Goal: Transaction & Acquisition: Purchase product/service

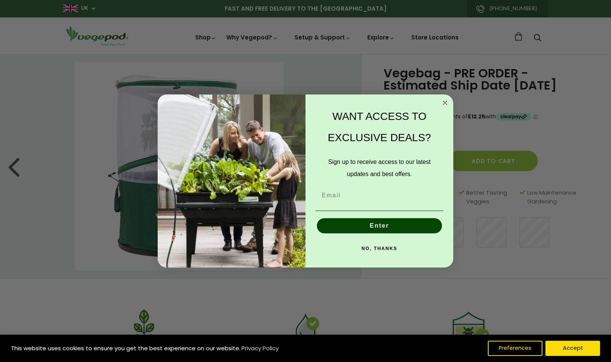
click at [447, 104] on circle "Close dialog" at bounding box center [445, 102] width 9 height 9
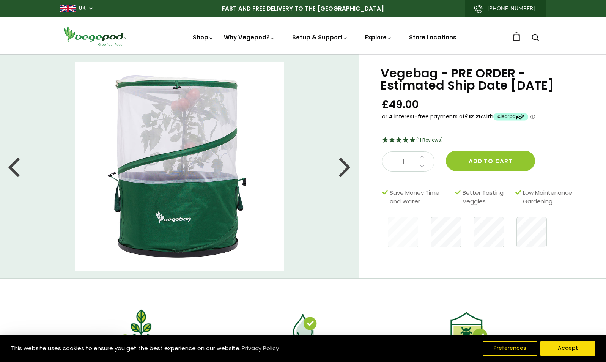
click at [346, 173] on div at bounding box center [345, 166] width 12 height 34
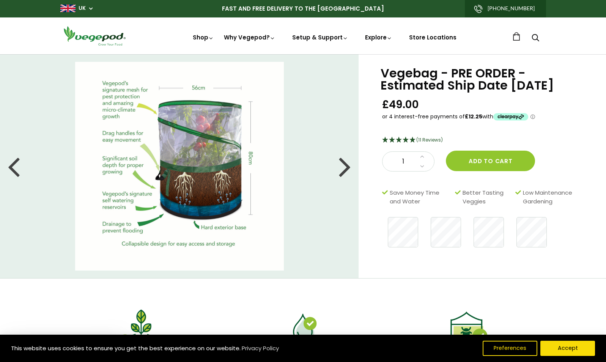
click at [346, 173] on div at bounding box center [345, 166] width 12 height 34
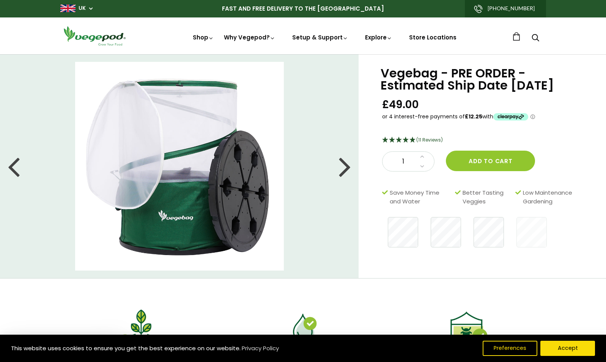
click at [346, 173] on div at bounding box center [345, 166] width 12 height 34
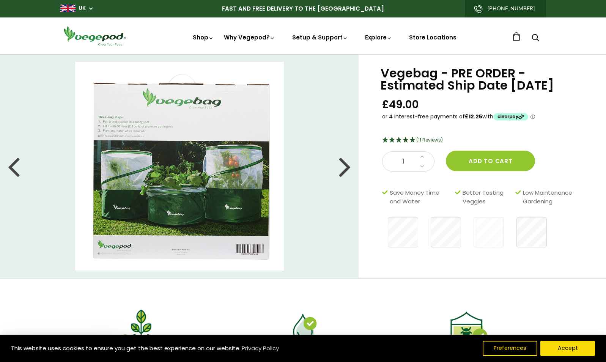
click at [346, 173] on div at bounding box center [345, 166] width 12 height 34
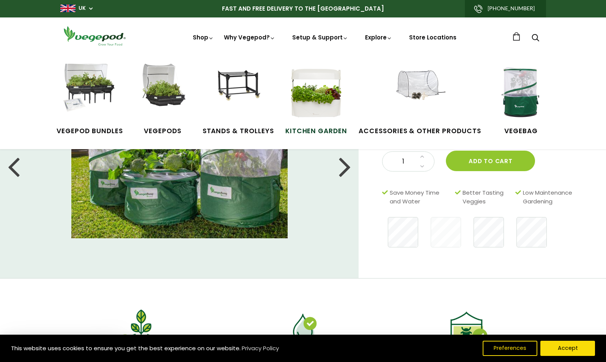
click at [328, 82] on img at bounding box center [315, 92] width 57 height 57
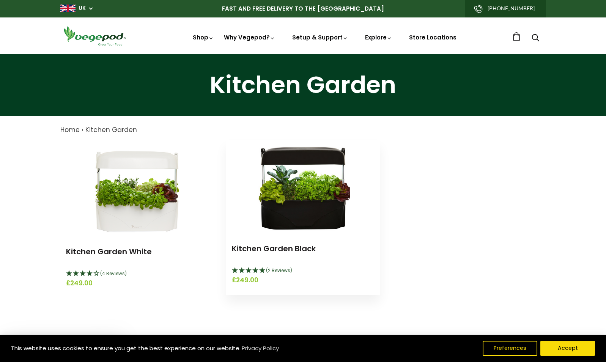
click at [301, 193] on img at bounding box center [302, 187] width 95 height 95
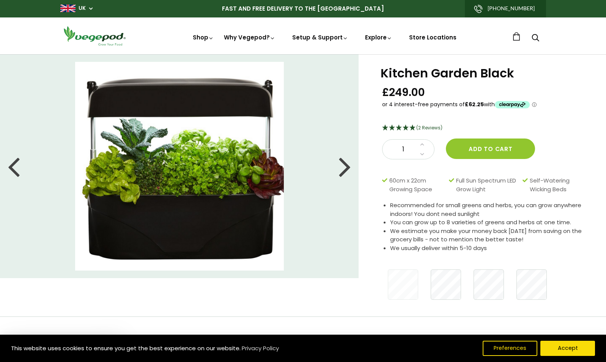
click at [343, 173] on div at bounding box center [345, 166] width 12 height 34
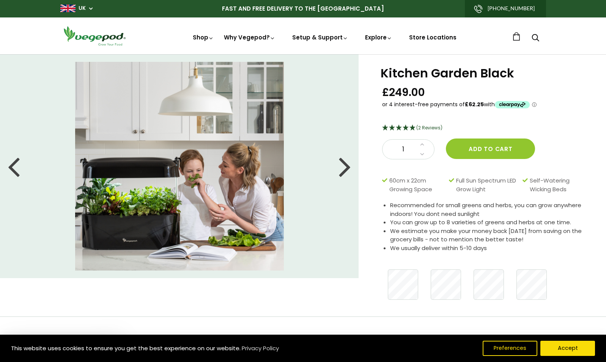
click at [343, 173] on div at bounding box center [345, 166] width 12 height 34
